Goal: Task Accomplishment & Management: Use online tool/utility

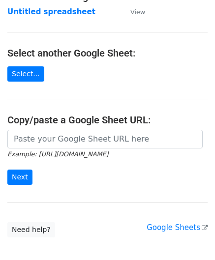
scroll to position [98, 0]
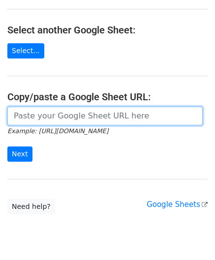
click at [48, 111] on input "url" at bounding box center [104, 116] width 195 height 19
paste input "[URL][DOMAIN_NAME]"
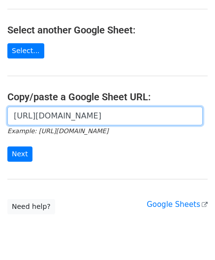
scroll to position [0, 207]
type input "[URL][DOMAIN_NAME]"
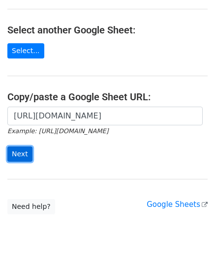
click at [15, 150] on input "Next" at bounding box center [19, 154] width 25 height 15
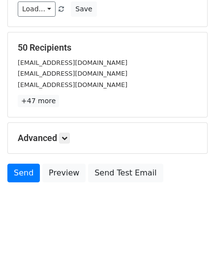
scroll to position [120, 0]
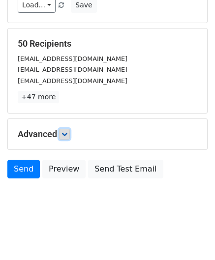
click at [67, 136] on link at bounding box center [64, 134] width 11 height 11
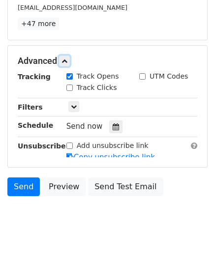
scroll to position [204, 0]
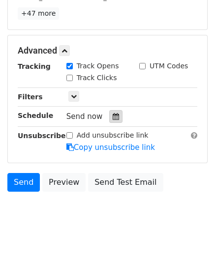
click at [113, 117] on icon at bounding box center [116, 116] width 6 height 7
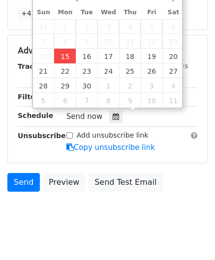
type input "2025-09-15 12:00"
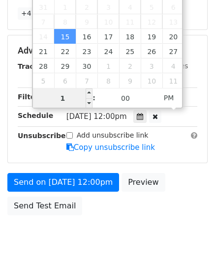
type input "11"
drag, startPoint x: 76, startPoint y: 98, endPoint x: 12, endPoint y: 101, distance: 64.0
click at [12, 101] on body "New Campaign Daily emails left: 50 Google Sheet: Untitled spreadsheet Variables…" at bounding box center [107, 32] width 215 height 456
type input "2025-09-15 11:00"
click at [166, 98] on span "PM" at bounding box center [168, 98] width 27 height 20
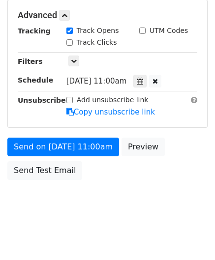
scroll to position [239, 0]
